Goal: Information Seeking & Learning: Learn about a topic

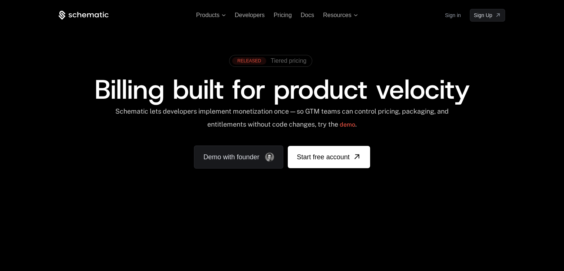
click at [283, 61] on span "Tiered pricing" at bounding box center [289, 60] width 36 height 7
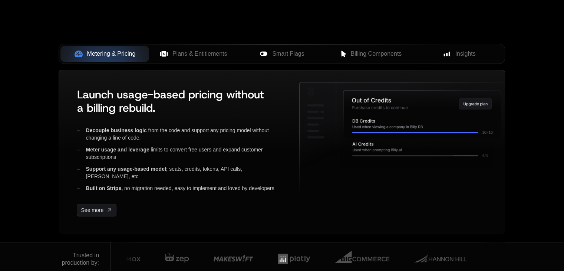
scroll to position [294, 0]
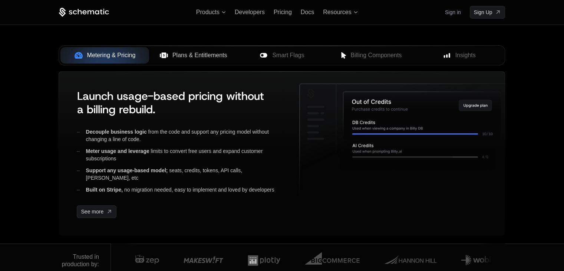
click at [192, 54] on span "Plans & Entitlements" at bounding box center [199, 55] width 55 height 9
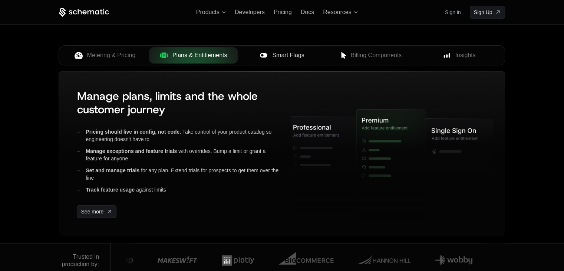
click at [278, 53] on span "Smart Flags" at bounding box center [288, 55] width 32 height 9
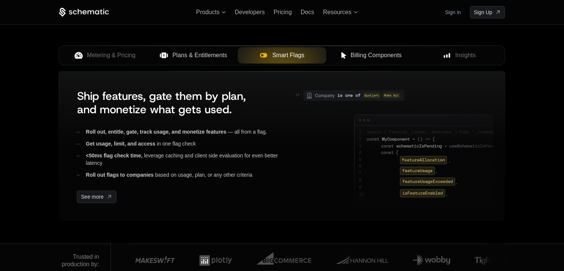
click at [365, 51] on span "Billing Components" at bounding box center [375, 55] width 51 height 9
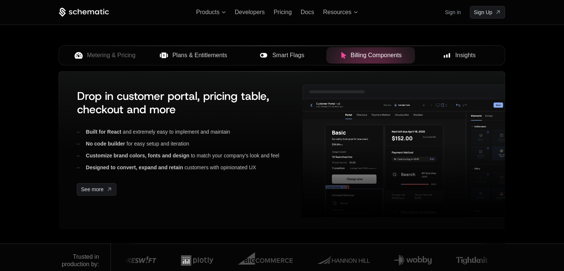
click at [456, 55] on span "Insights" at bounding box center [465, 55] width 20 height 9
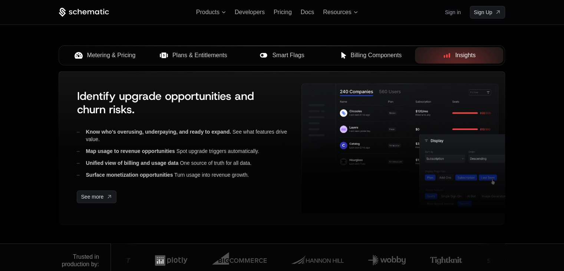
click at [104, 58] on span "Metering & Pricing" at bounding box center [111, 55] width 49 height 9
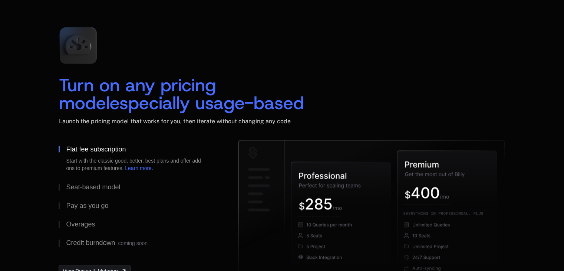
scroll to position [1159, 0]
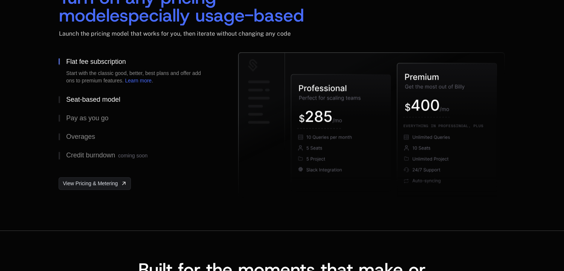
click at [87, 102] on div "Seat-based model" at bounding box center [93, 99] width 54 height 7
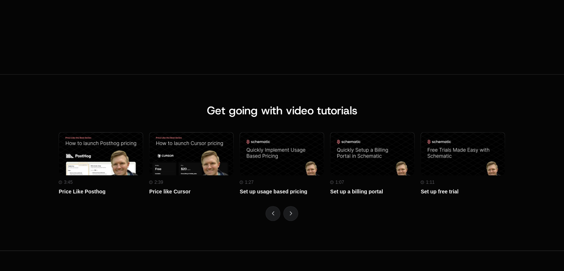
scroll to position [3226, 0]
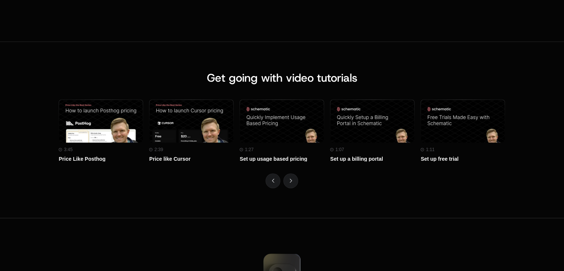
scroll to position [3322, 0]
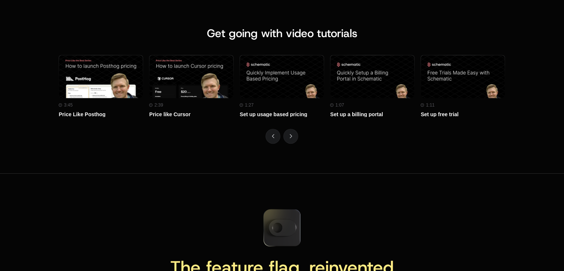
scroll to position [3313, 0]
